Goal: Transaction & Acquisition: Purchase product/service

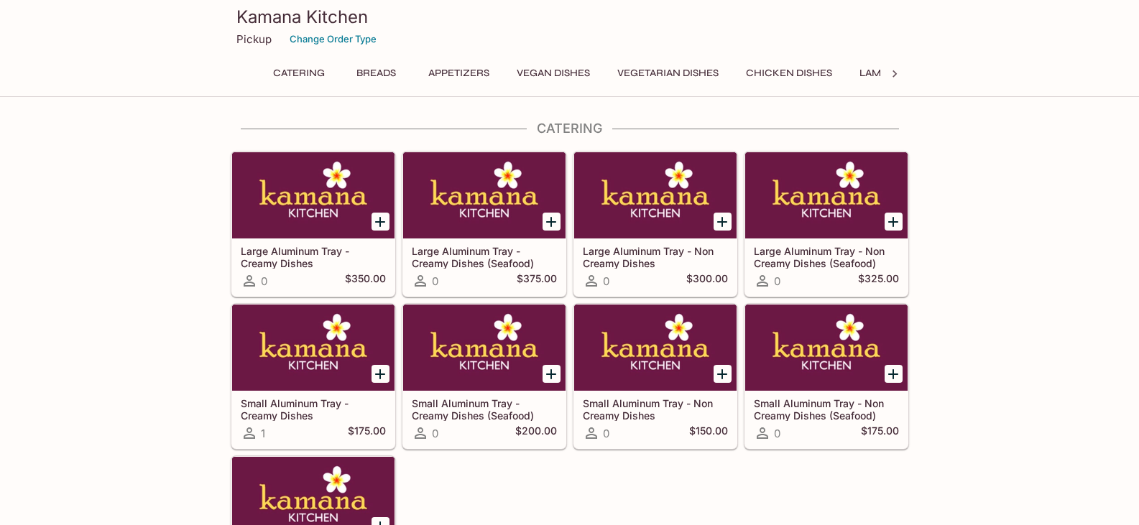
click at [389, 73] on button "Breads" at bounding box center [376, 73] width 65 height 20
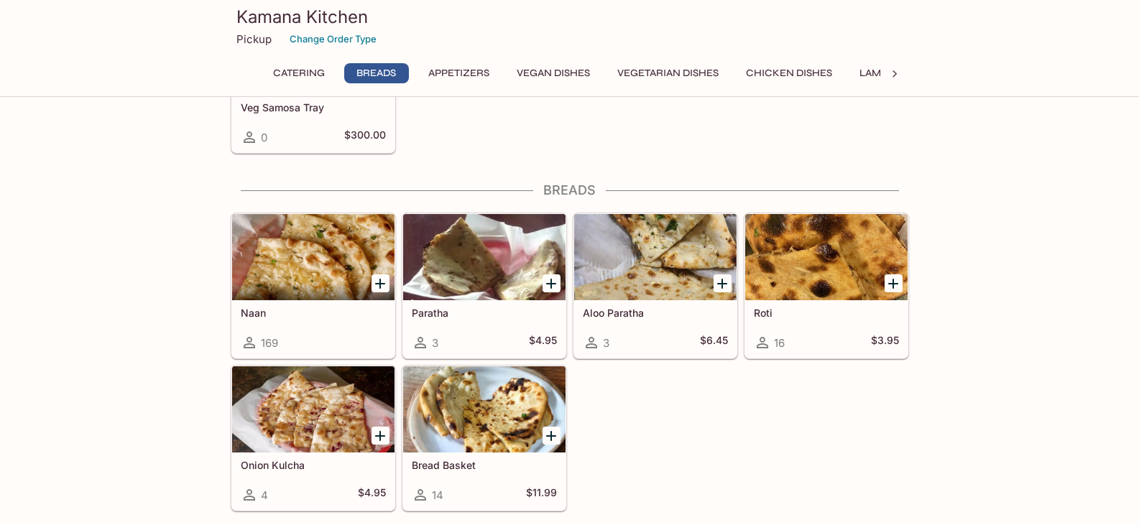
scroll to position [509, 0]
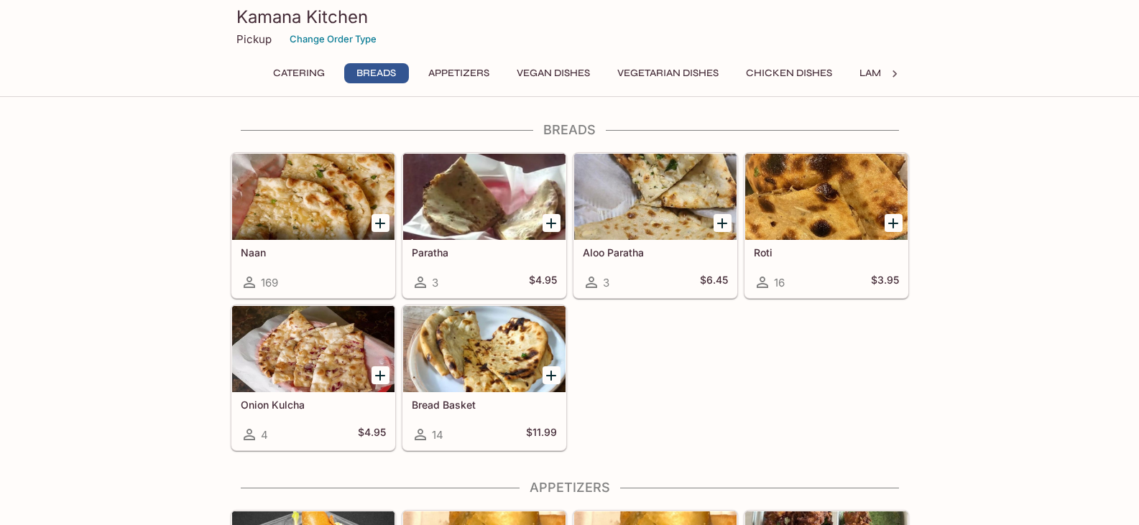
click at [377, 223] on icon "Add Naan" at bounding box center [380, 223] width 10 height 10
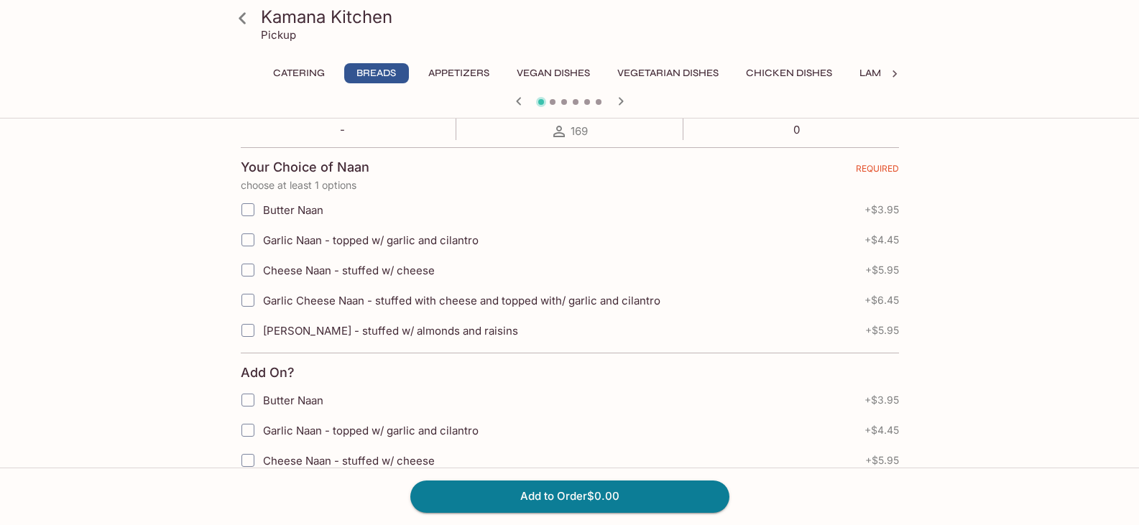
scroll to position [287, 0]
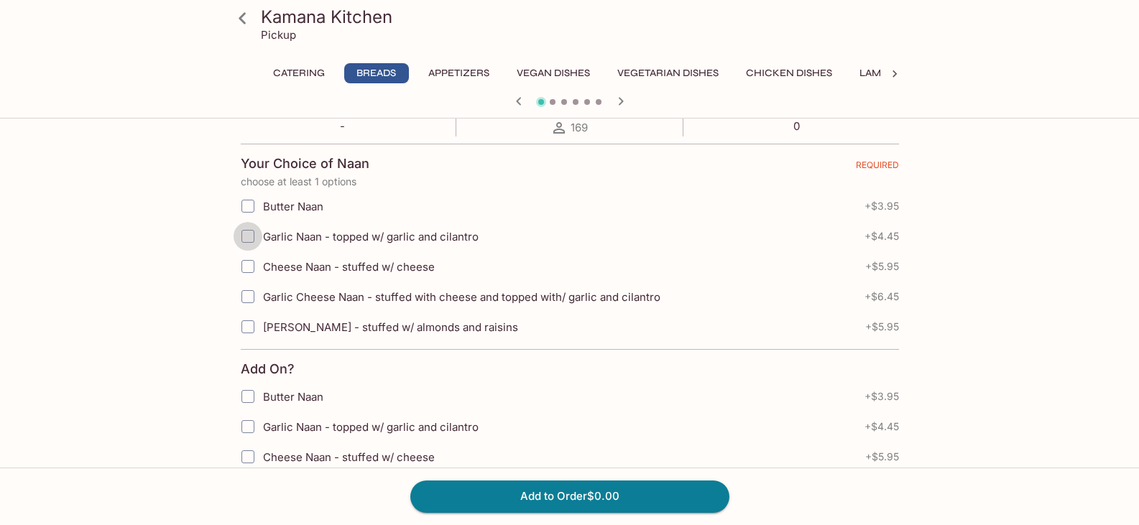
click at [248, 234] on input "Garlic Naan - topped w/ garlic and cilantro" at bounding box center [247, 236] width 29 height 29
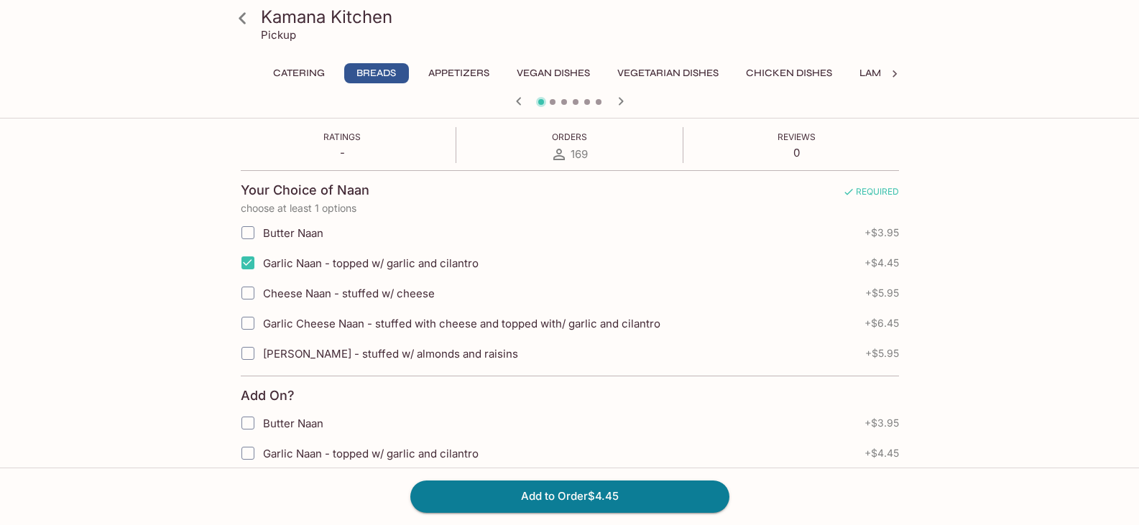
scroll to position [216, 0]
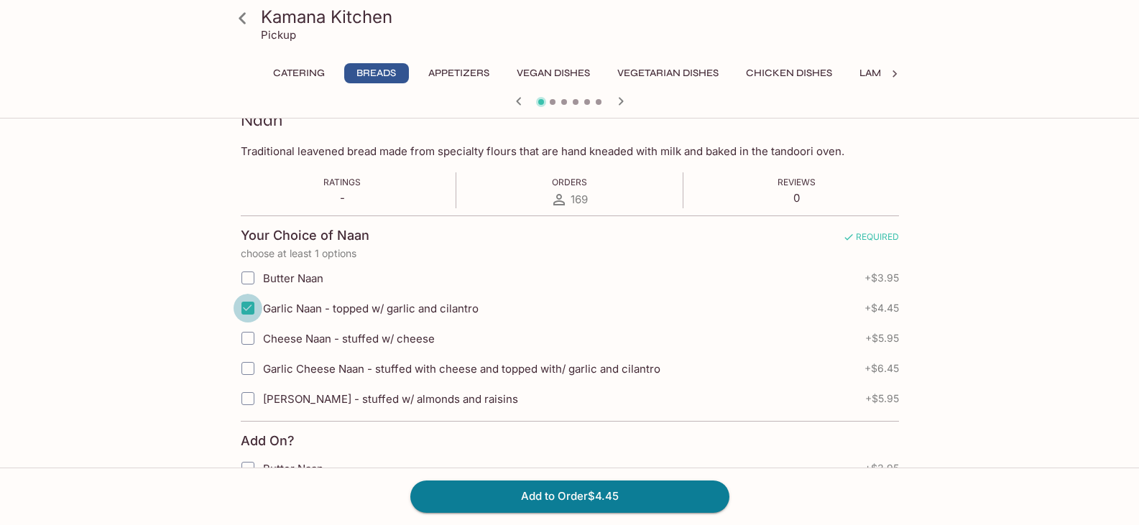
click at [249, 308] on input "Garlic Naan - topped w/ garlic and cilantro" at bounding box center [247, 308] width 29 height 29
checkbox input "true"
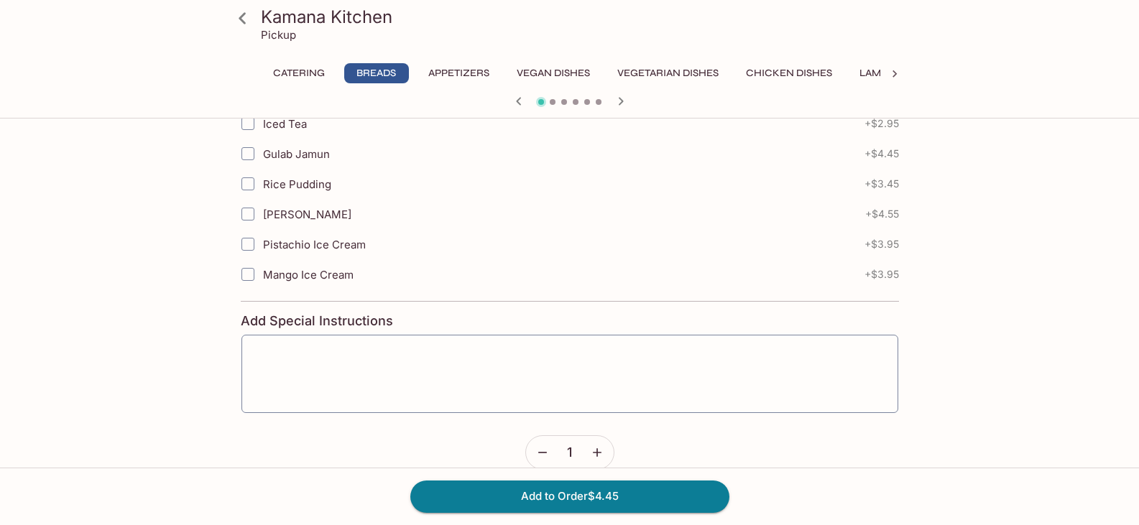
scroll to position [885, 0]
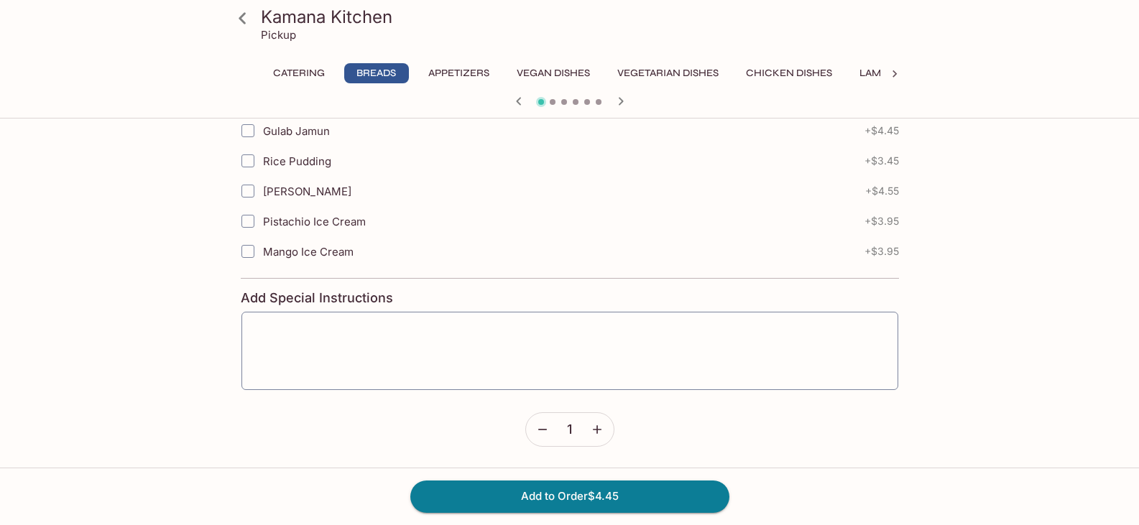
click at [593, 430] on icon "button" at bounding box center [597, 429] width 9 height 9
click at [596, 500] on button "Add to Order $13.35" at bounding box center [569, 497] width 319 height 32
